Goal: Understand process/instructions

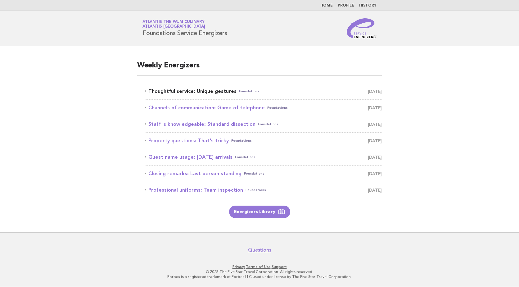
click at [183, 91] on link "Thoughtful service: Unique gestures Foundations [DATE]" at bounding box center [263, 91] width 237 height 9
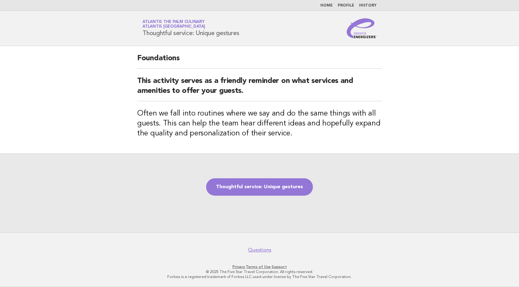
drag, startPoint x: 100, startPoint y: 81, endPoint x: 63, endPoint y: 101, distance: 41.9
click at [63, 101] on main "Foundations This activity serves as a friendly reminder on what services and am…" at bounding box center [259, 139] width 519 height 186
click at [261, 187] on link "Thoughtful service: Unique gestures" at bounding box center [259, 186] width 107 height 17
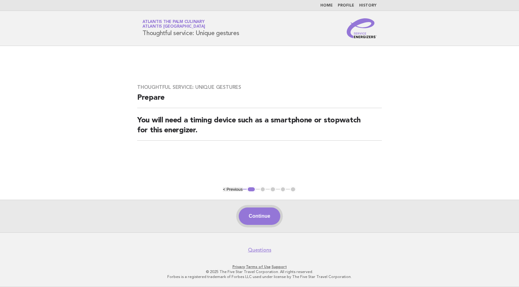
click at [256, 220] on button "Continue" at bounding box center [259, 215] width 41 height 17
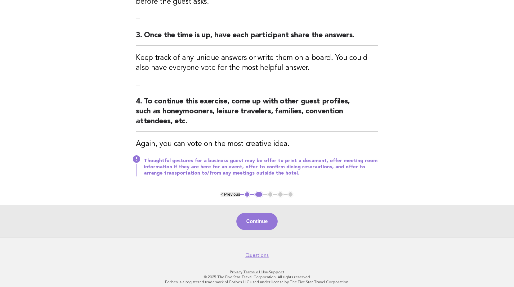
scroll to position [201, 0]
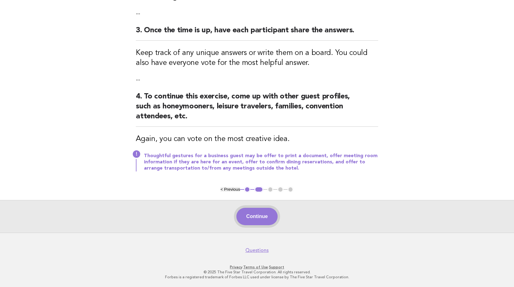
click at [268, 221] on button "Continue" at bounding box center [257, 216] width 41 height 17
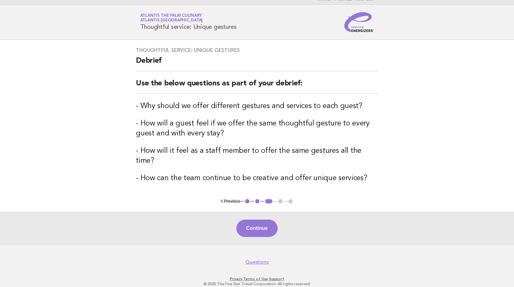
scroll to position [8, 0]
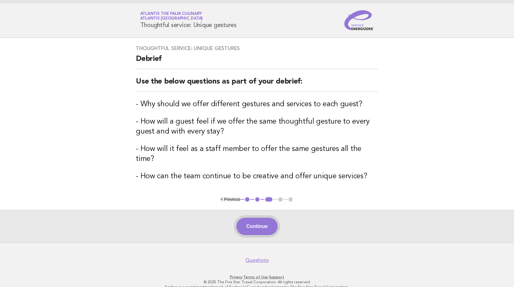
click at [263, 218] on button "Continue" at bounding box center [257, 226] width 41 height 17
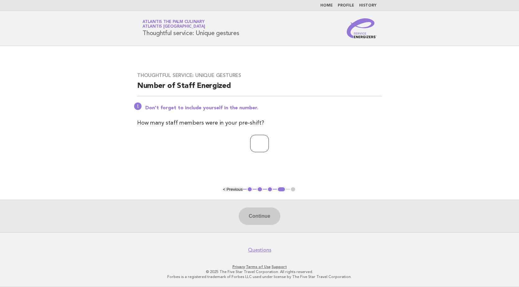
click at [250, 151] on input "number" at bounding box center [259, 143] width 19 height 17
type input "**"
click at [264, 217] on button "Continue" at bounding box center [259, 215] width 41 height 17
